Goal: Information Seeking & Learning: Learn about a topic

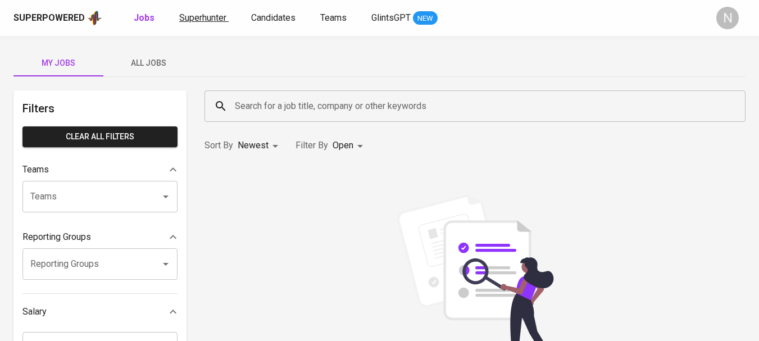
click at [192, 12] on span "Superhunter" at bounding box center [202, 17] width 47 height 11
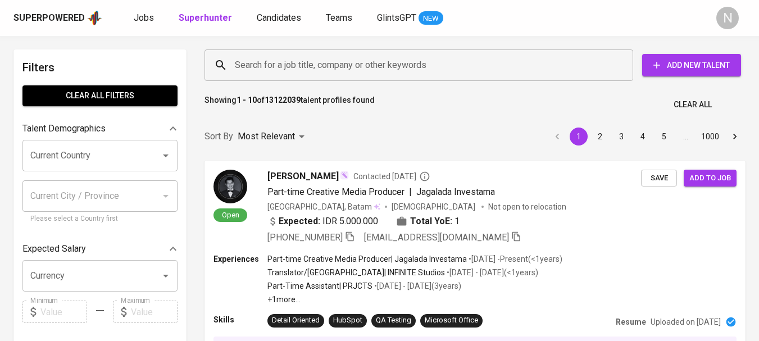
click at [266, 56] on input "Search for a job title, company or other keywords" at bounding box center [421, 65] width 379 height 21
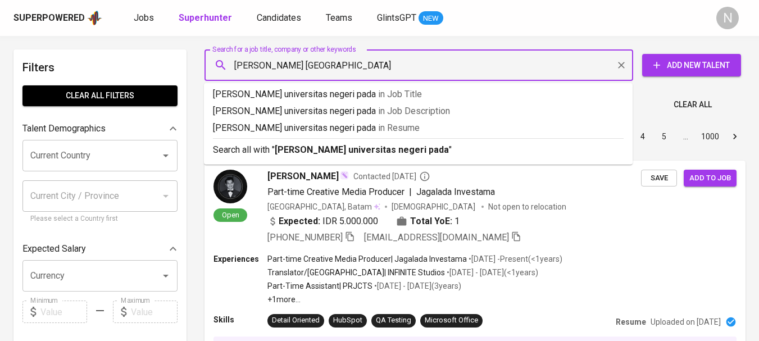
type input "[PERSON_NAME] [GEOGRAPHIC_DATA]"
click at [415, 59] on input "[PERSON_NAME] [GEOGRAPHIC_DATA]" at bounding box center [421, 65] width 379 height 21
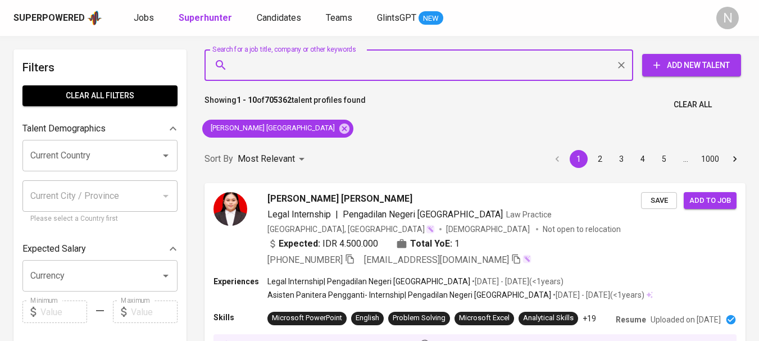
click at [290, 68] on input "Search for a job title, company or other keywords" at bounding box center [421, 65] width 379 height 21
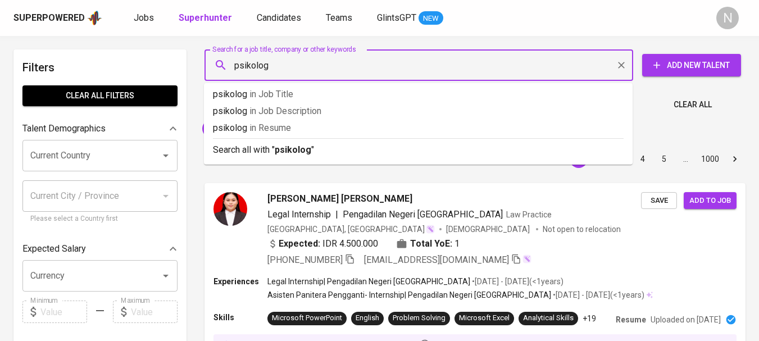
type input "psikologi"
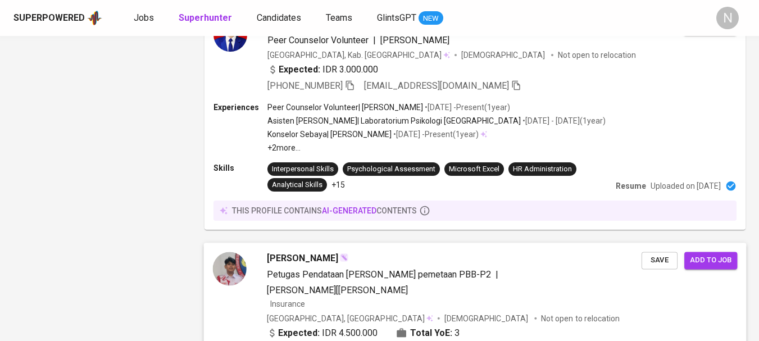
scroll to position [1948, 0]
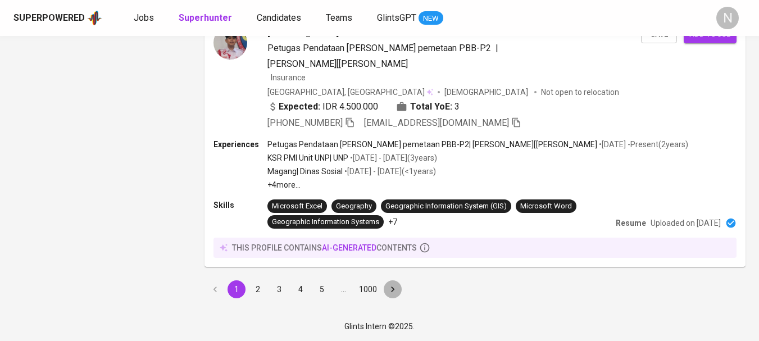
click at [391, 291] on icon "Go to next page" at bounding box center [392, 289] width 11 height 11
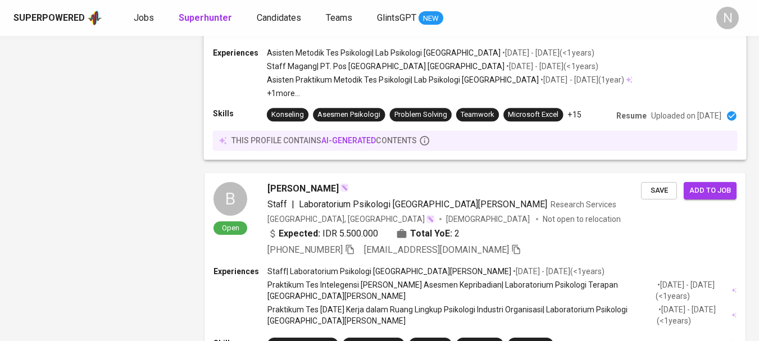
scroll to position [1894, 0]
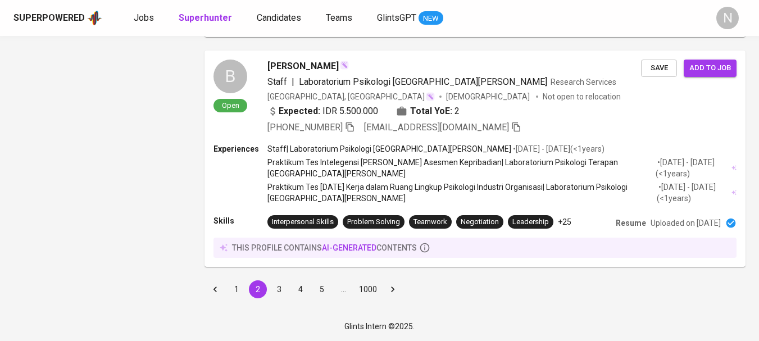
drag, startPoint x: 281, startPoint y: 286, endPoint x: 288, endPoint y: 252, distance: 35.2
click at [280, 286] on button "3" at bounding box center [279, 290] width 18 height 18
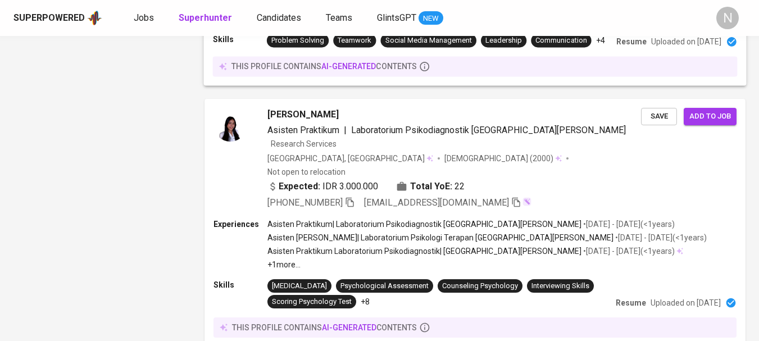
scroll to position [1405, 0]
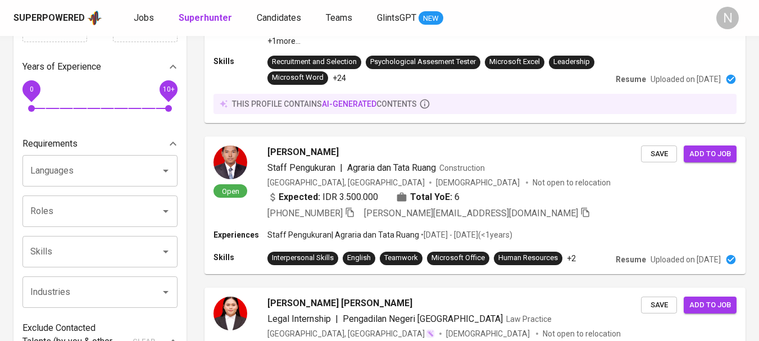
scroll to position [281, 0]
